Goal: Transaction & Acquisition: Book appointment/travel/reservation

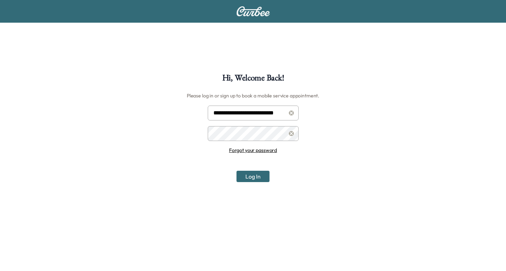
click at [254, 117] on input "**********" at bounding box center [253, 113] width 91 height 15
type input "**********"
click at [247, 178] on button "Log In" at bounding box center [252, 176] width 33 height 11
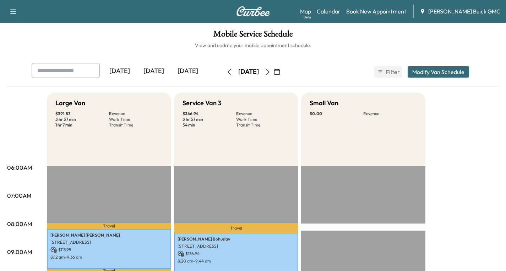
click at [382, 9] on link "Book New Appointment" at bounding box center [376, 11] width 60 height 9
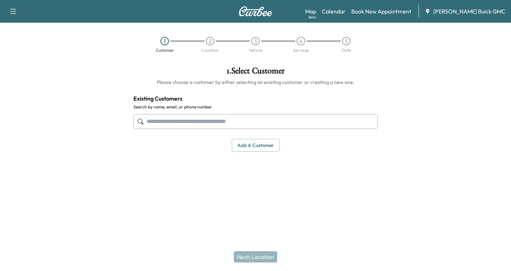
click at [154, 122] on input "text" at bounding box center [255, 121] width 244 height 15
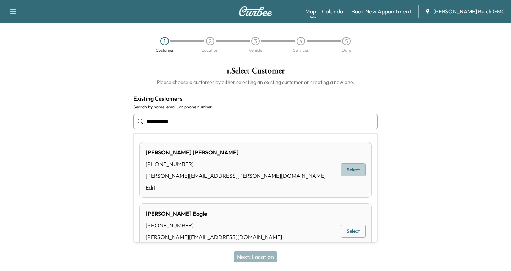
click at [347, 170] on button "Select" at bounding box center [353, 170] width 24 height 13
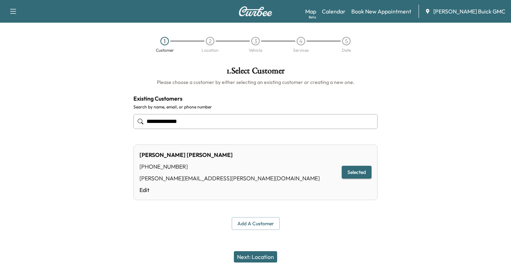
type input "**********"
click at [241, 256] on button "Next: Location" at bounding box center [255, 257] width 43 height 11
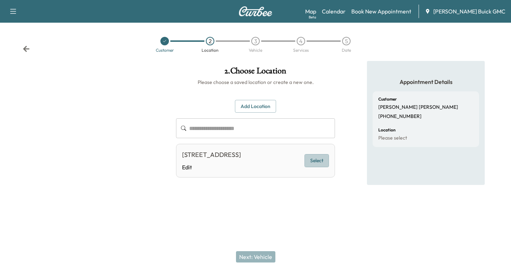
click at [323, 162] on button "Select" at bounding box center [316, 160] width 24 height 13
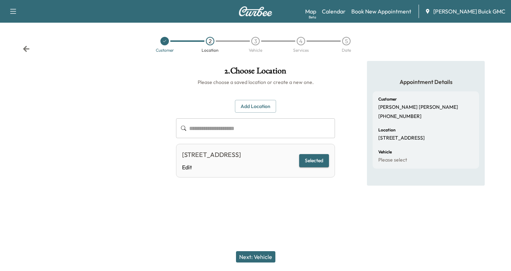
click at [261, 257] on button "Next: Vehicle" at bounding box center [255, 257] width 39 height 11
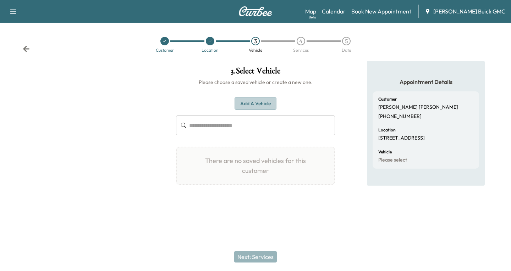
click at [253, 105] on button "Add a Vehicle" at bounding box center [256, 103] width 42 height 13
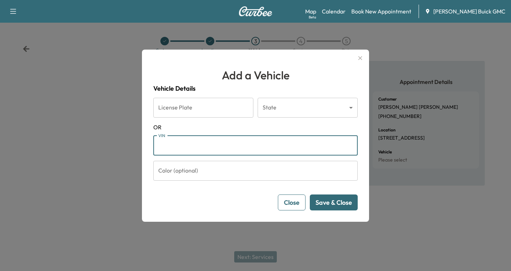
click at [166, 148] on input "VIN" at bounding box center [255, 146] width 204 height 20
click at [157, 148] on input "VIN" at bounding box center [255, 146] width 204 height 20
paste input "**********"
type input "**********"
click at [339, 201] on button "Save & Close" at bounding box center [334, 203] width 48 height 16
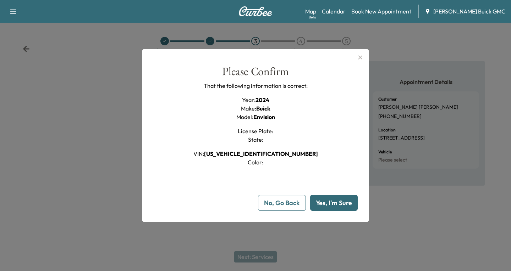
click at [331, 201] on button "Yes, I'm Sure" at bounding box center [334, 203] width 48 height 16
click at [325, 205] on button "Yes, I'm Sure" at bounding box center [334, 203] width 48 height 16
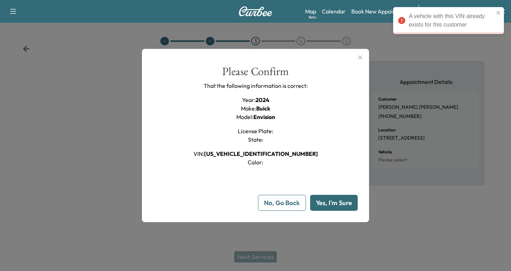
click at [310, 242] on div at bounding box center [255, 135] width 511 height 271
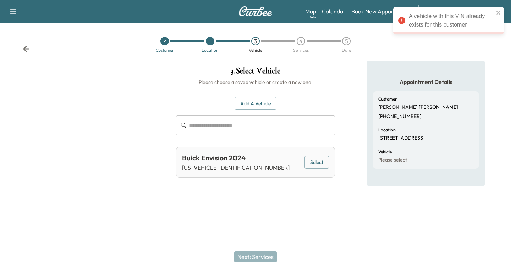
click at [307, 235] on div "**********" at bounding box center [255, 135] width 511 height 271
click at [317, 164] on button "Select" at bounding box center [316, 162] width 24 height 13
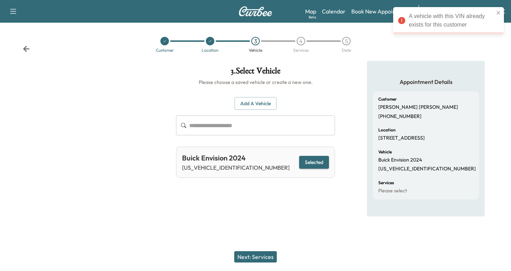
click at [253, 258] on button "Next: Services" at bounding box center [255, 257] width 43 height 11
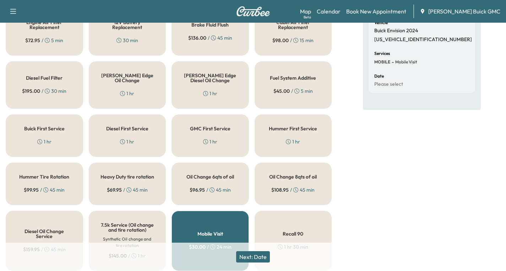
scroll to position [142, 0]
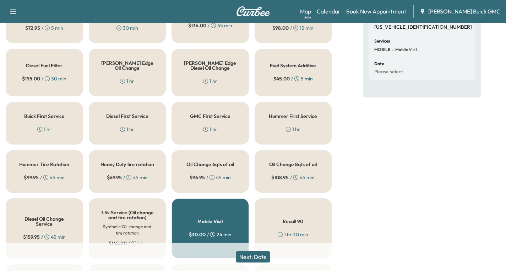
click at [206, 121] on div "GMC First Service 1 hr" at bounding box center [209, 123] width 77 height 43
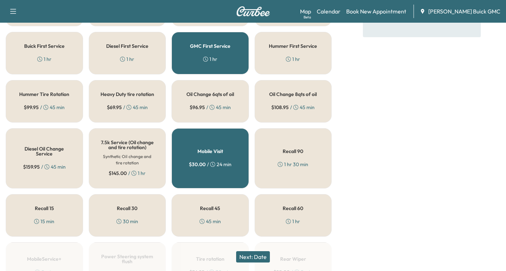
scroll to position [213, 0]
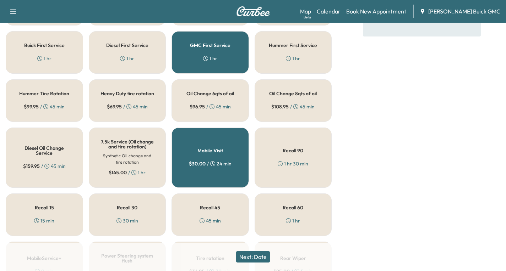
click at [252, 254] on button "Next: Date" at bounding box center [253, 257] width 34 height 11
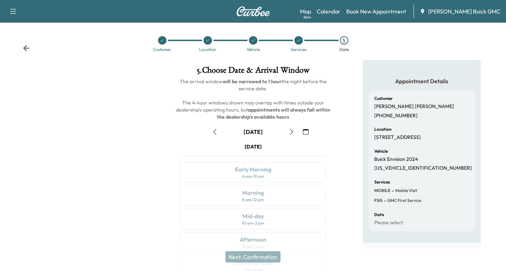
scroll to position [84, 0]
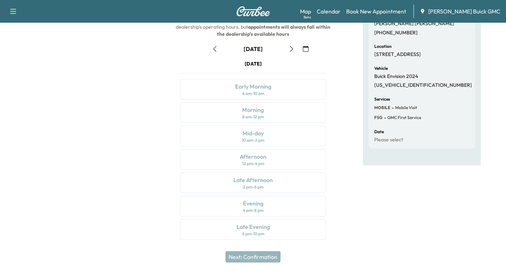
click at [289, 47] on icon "button" at bounding box center [291, 49] width 6 height 6
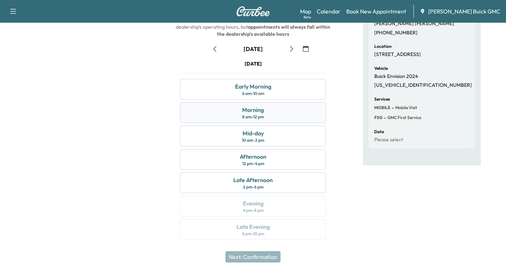
click at [271, 111] on div "Morning 8 am - 12 pm" at bounding box center [253, 113] width 146 height 21
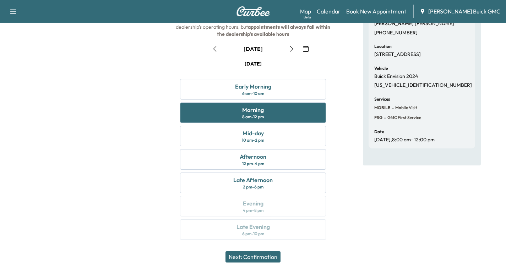
click at [261, 255] on button "Next: Confirmation" at bounding box center [252, 257] width 55 height 11
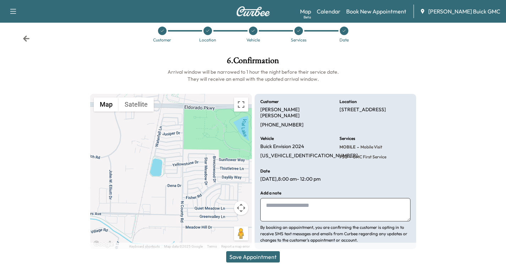
click at [259, 258] on button "Save Appointment" at bounding box center [253, 257] width 54 height 11
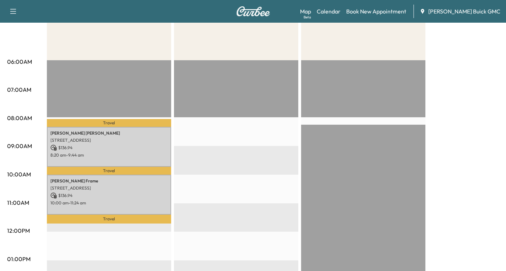
scroll to position [106, 0]
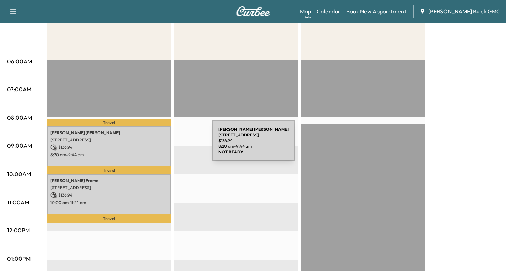
drag, startPoint x: 159, startPoint y: 145, endPoint x: 175, endPoint y: 150, distance: 17.3
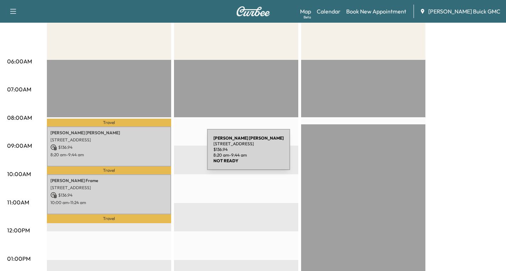
click at [154, 154] on p "8:20 am - 9:44 am" at bounding box center [108, 155] width 117 height 6
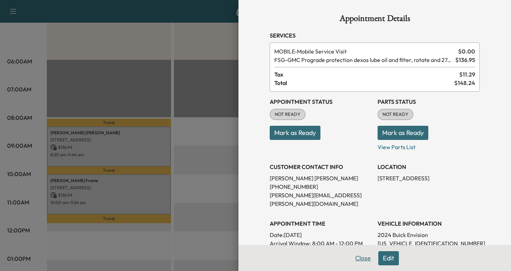
click at [357, 261] on button "Close" at bounding box center [363, 259] width 25 height 14
